Goal: Information Seeking & Learning: Learn about a topic

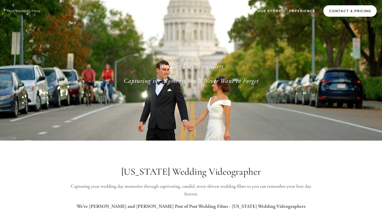
click at [339, 13] on link "Contact & Pricing" at bounding box center [349, 10] width 53 height 11
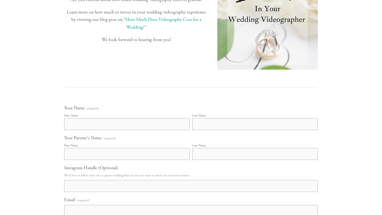
scroll to position [129, 0]
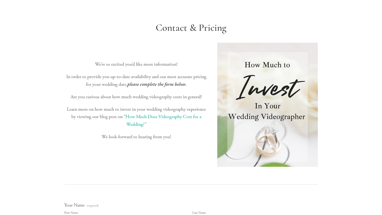
click at [162, 120] on link "How Much Does Videography Cost for a Wedding?" at bounding box center [163, 121] width 77 height 14
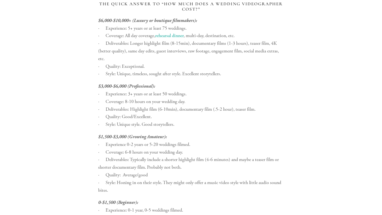
scroll to position [756, 0]
